Goal: Information Seeking & Learning: Learn about a topic

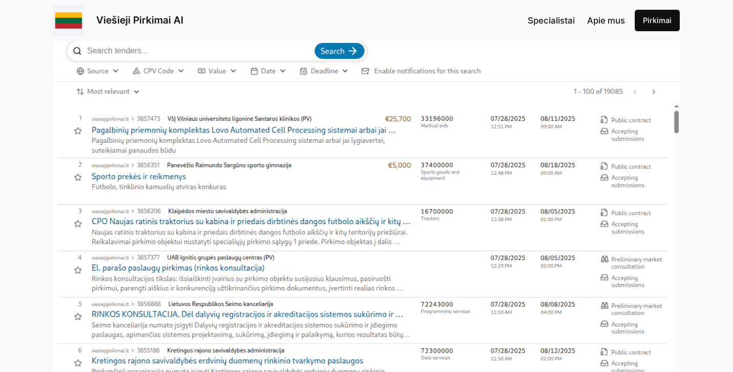
scroll to position [223, 0]
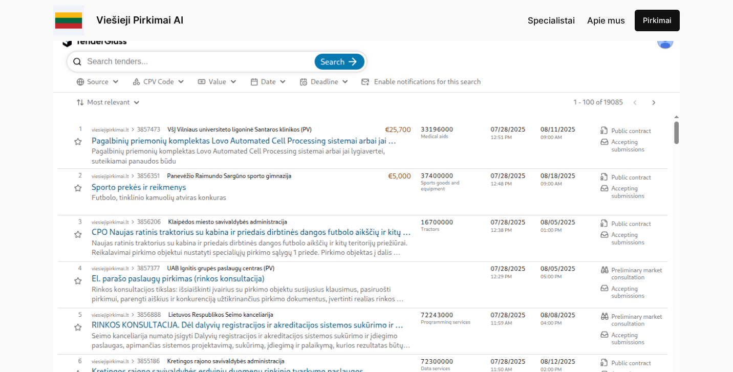
click at [548, 17] on span "Specialistai" at bounding box center [551, 20] width 47 height 10
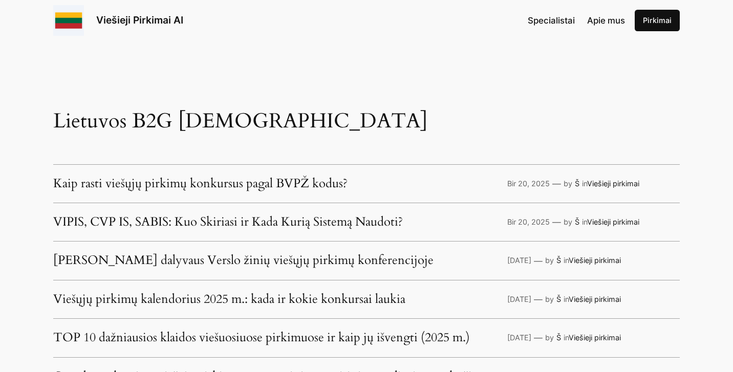
scroll to position [2321, 0]
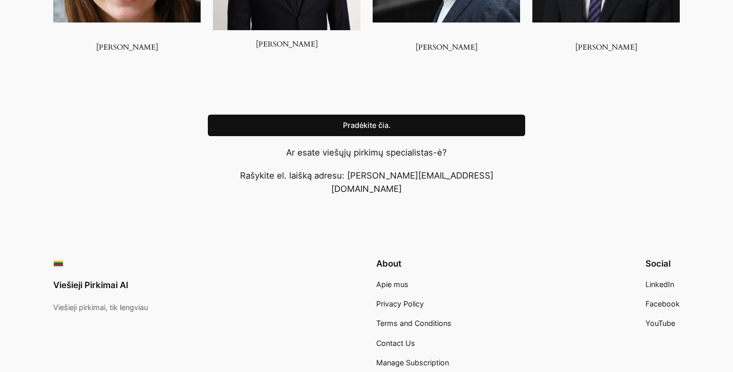
scroll to position [990, 0]
click at [357, 119] on link "Pradėkite čia." at bounding box center [366, 125] width 317 height 21
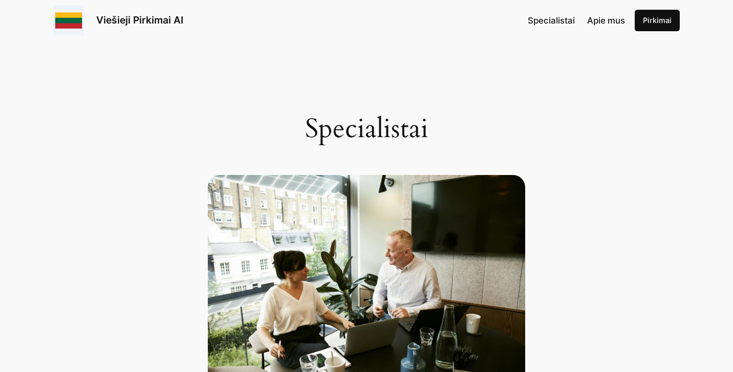
scroll to position [0, 0]
click at [654, 18] on link "Pirkimai" at bounding box center [657, 20] width 45 height 21
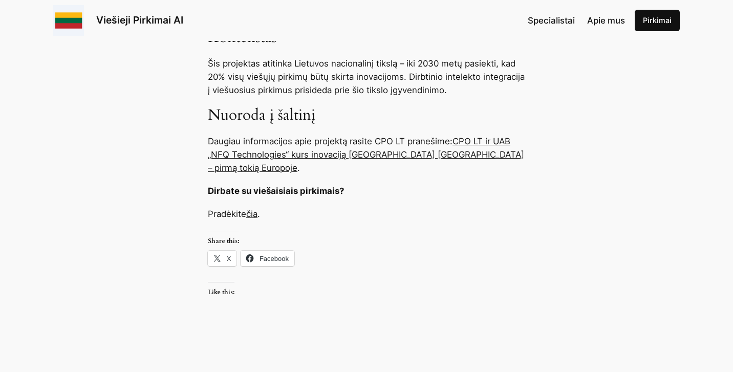
scroll to position [757, 0]
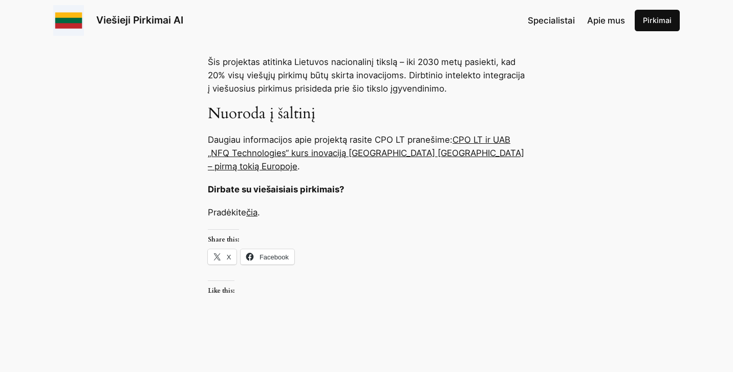
click at [403, 156] on link "CPO LT ir UAB „NFQ Technologies“ kurs inovaciją viešuosiuose pirkimuose – pirmą…" at bounding box center [366, 153] width 316 height 37
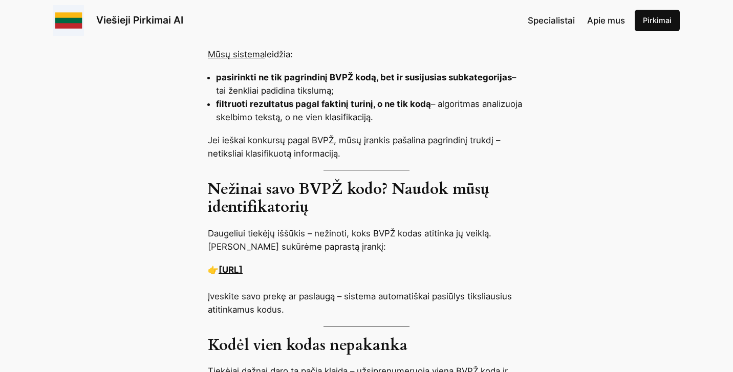
scroll to position [856, 0]
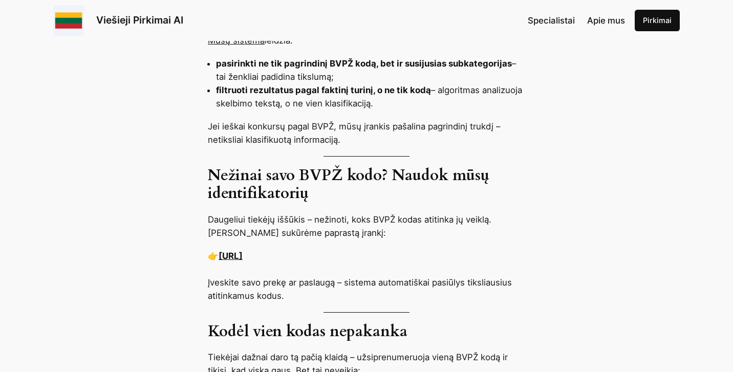
drag, startPoint x: 319, startPoint y: 255, endPoint x: 382, endPoint y: 260, distance: 62.6
click at [243, 255] on link "https://cpvcodes.ai/?l=LT" at bounding box center [230, 256] width 24 height 10
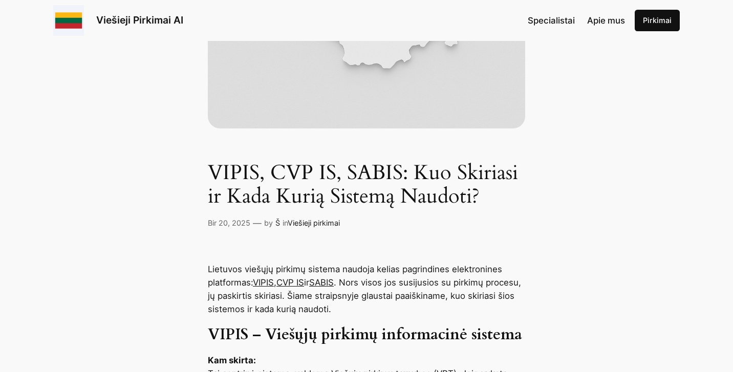
scroll to position [296, 0]
